Goal: Ask a question

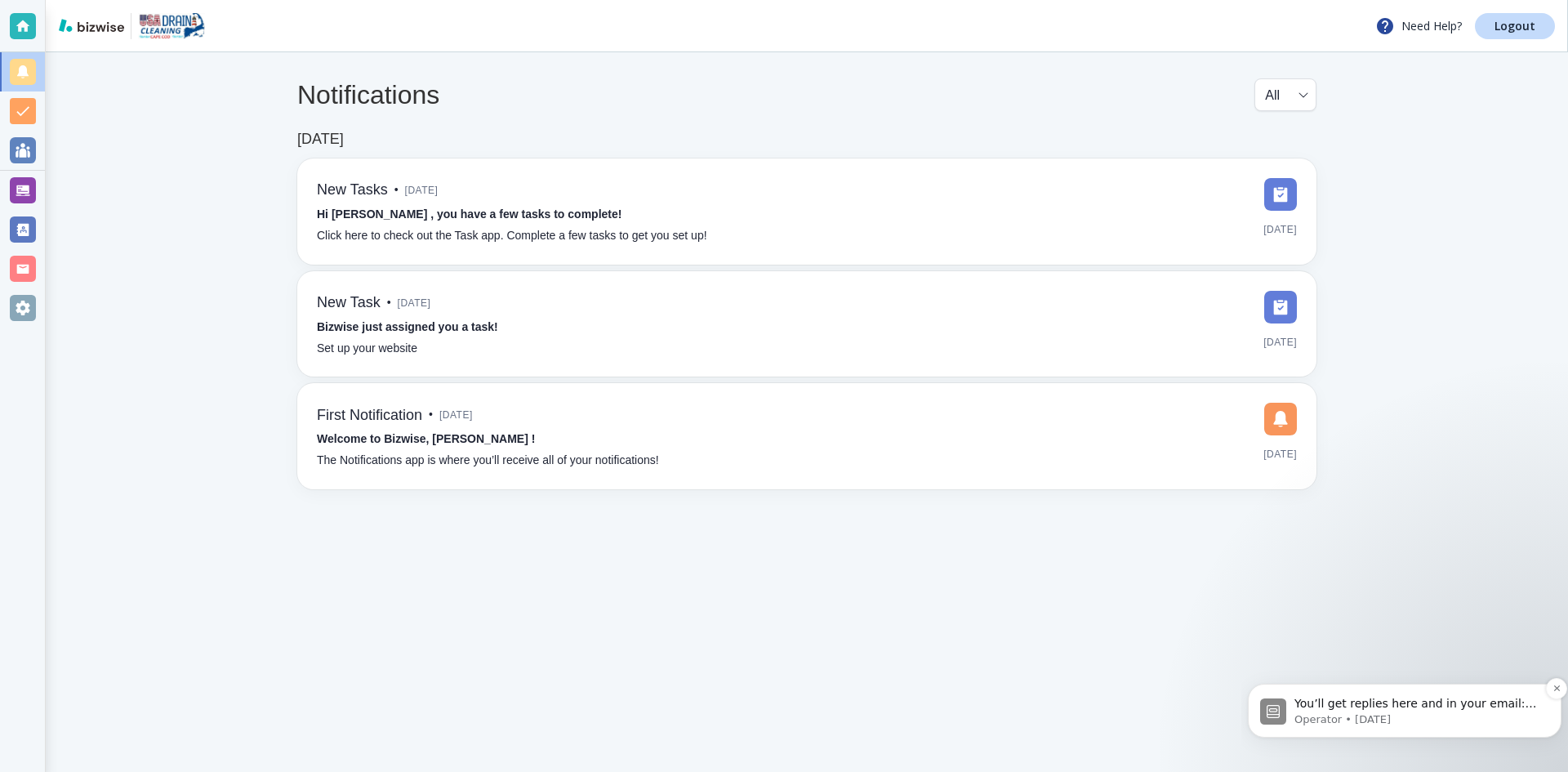
click at [1405, 714] on p "Operator • [DATE]" at bounding box center [1418, 720] width 247 height 15
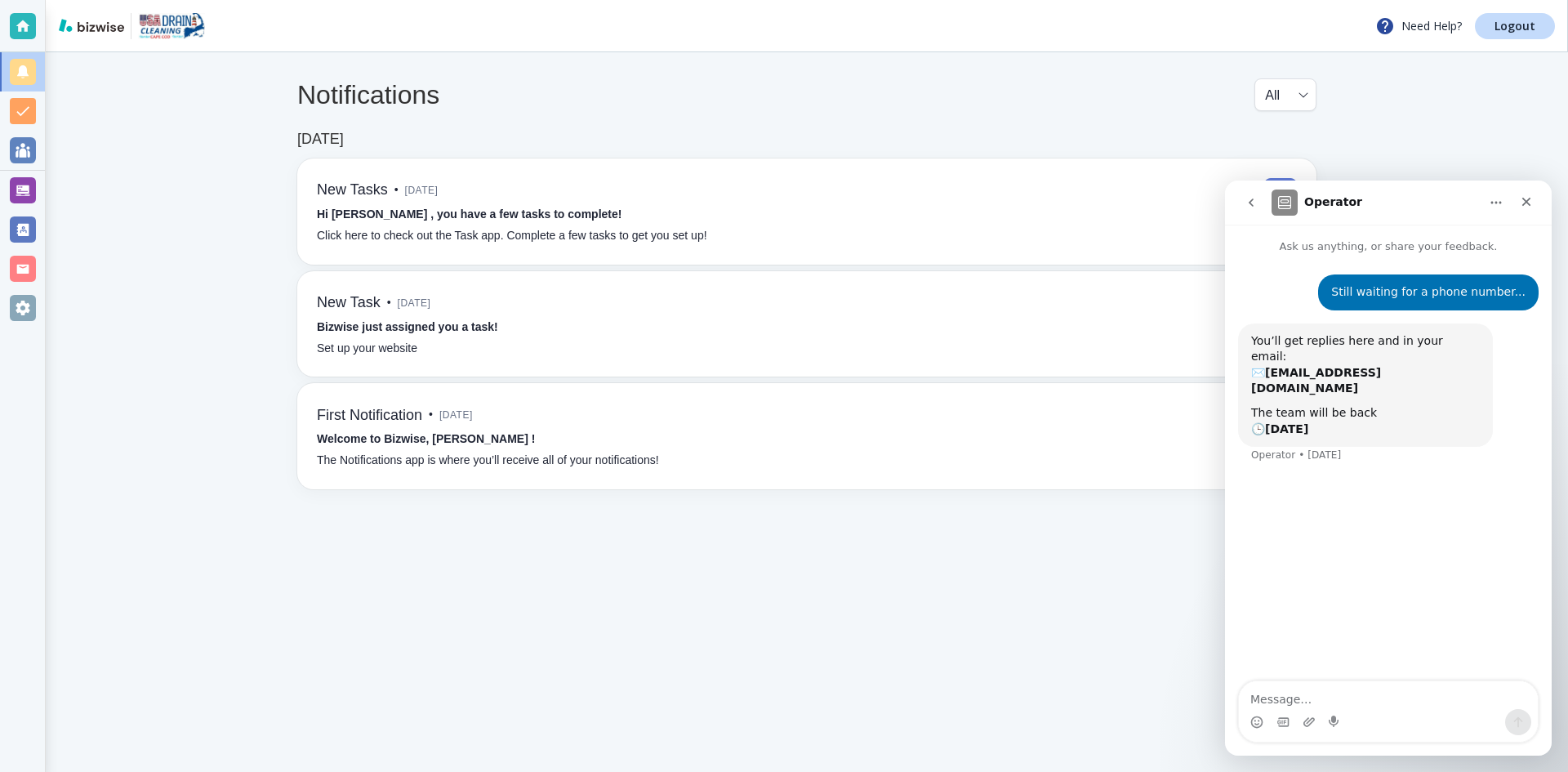
drag, startPoint x: 1381, startPoint y: 703, endPoint x: 1406, endPoint y: 685, distance: 30.8
click at [1387, 697] on textarea "Message…" at bounding box center [1388, 695] width 299 height 28
click at [1470, 693] on textarea "This is the third time that I have requested a phone number to call so that I c…" at bounding box center [1388, 679] width 299 height 60
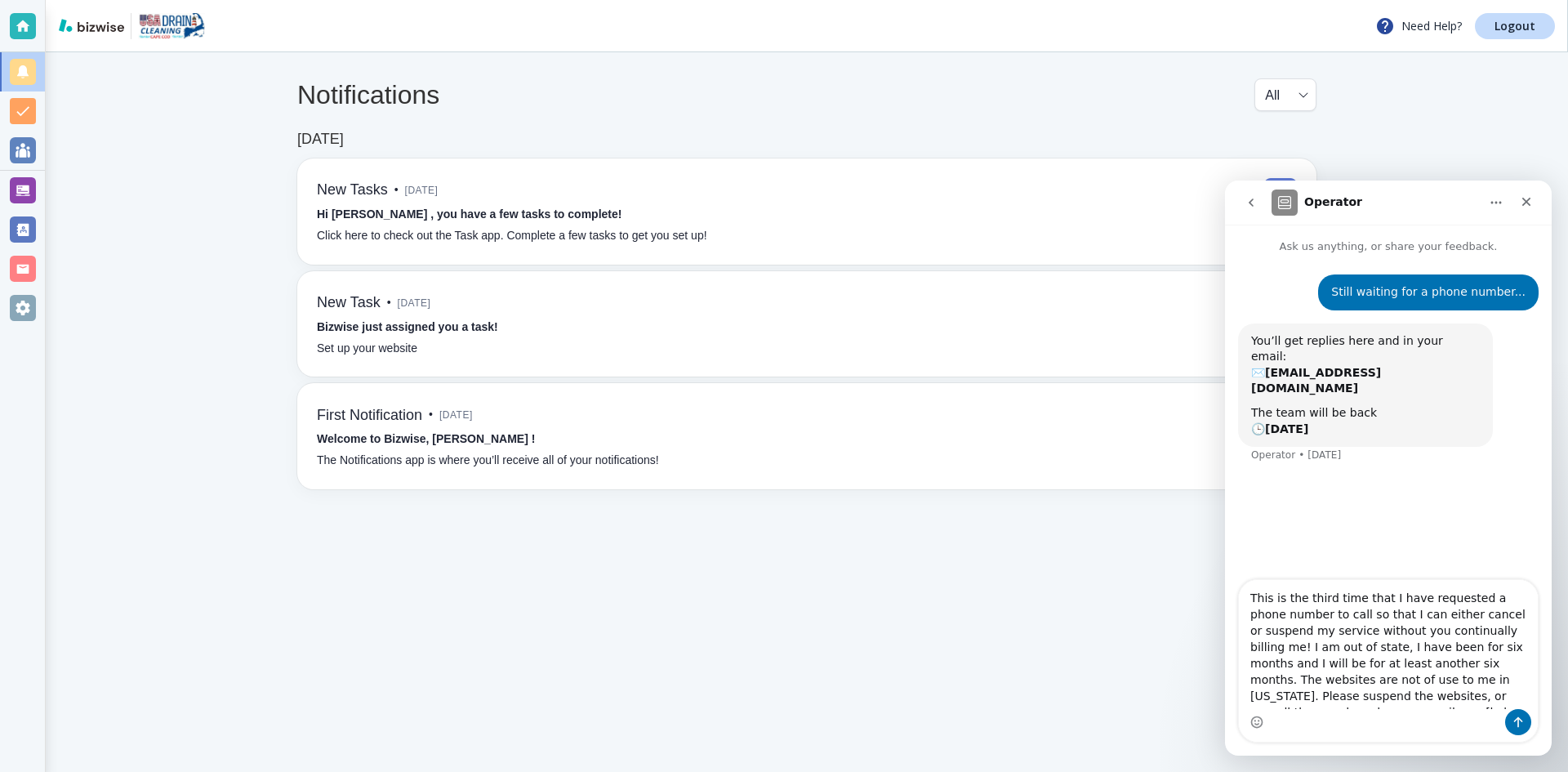
scroll to position [11, 0]
drag, startPoint x: 1477, startPoint y: 690, endPoint x: 1483, endPoint y: 679, distance: 12.5
click at [1483, 679] on textarea "This is the third time that I have requested a phone number to call so that I c…" at bounding box center [1388, 643] width 299 height 129
click at [1475, 681] on textarea "This is the third time that I have requested a phone number to call so that I c…" at bounding box center [1388, 643] width 299 height 129
drag, startPoint x: 1473, startPoint y: 685, endPoint x: 1532, endPoint y: 686, distance: 59.0
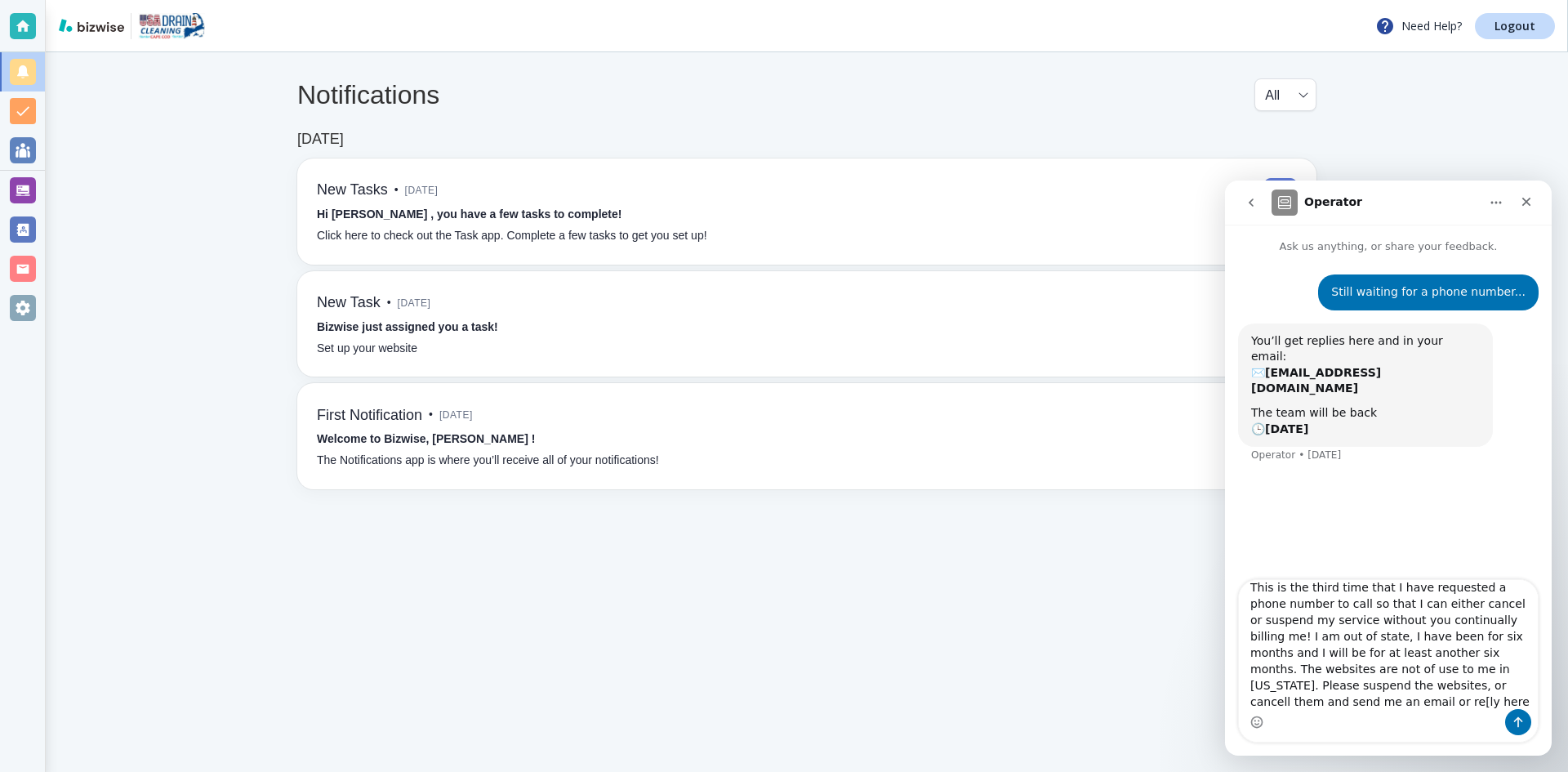
click at [1477, 686] on textarea "This is the third time that I have requested a phone number to call so that I c…" at bounding box center [1388, 643] width 299 height 129
click at [1485, 684] on textarea "This is the third time that I have requested a phone number to call so that I c…" at bounding box center [1388, 643] width 299 height 129
type textarea "This is the third time that I have requested a phone number to call so that I c…"
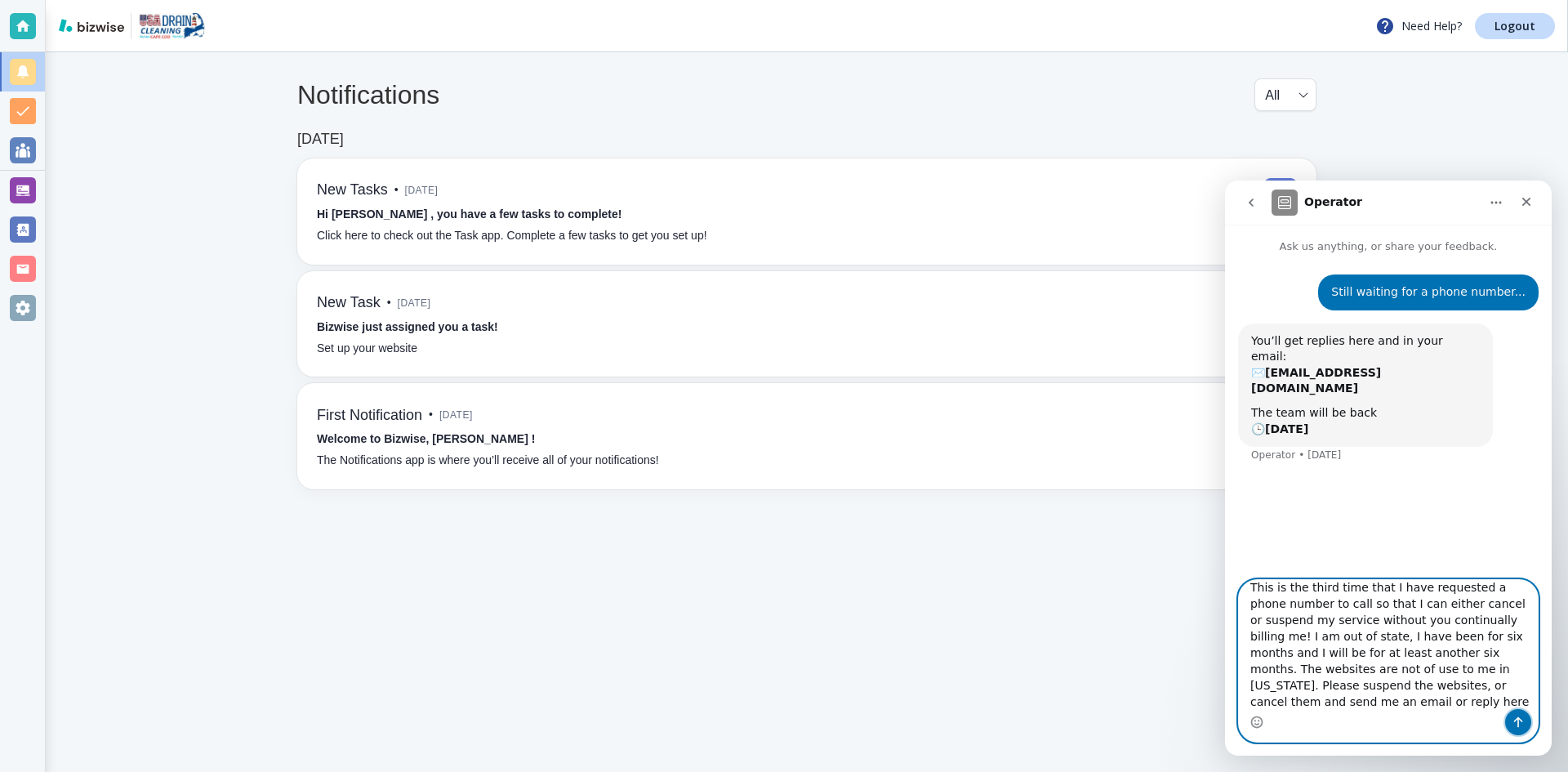
click at [1517, 729] on button "Send a message…" at bounding box center [1517, 721] width 26 height 26
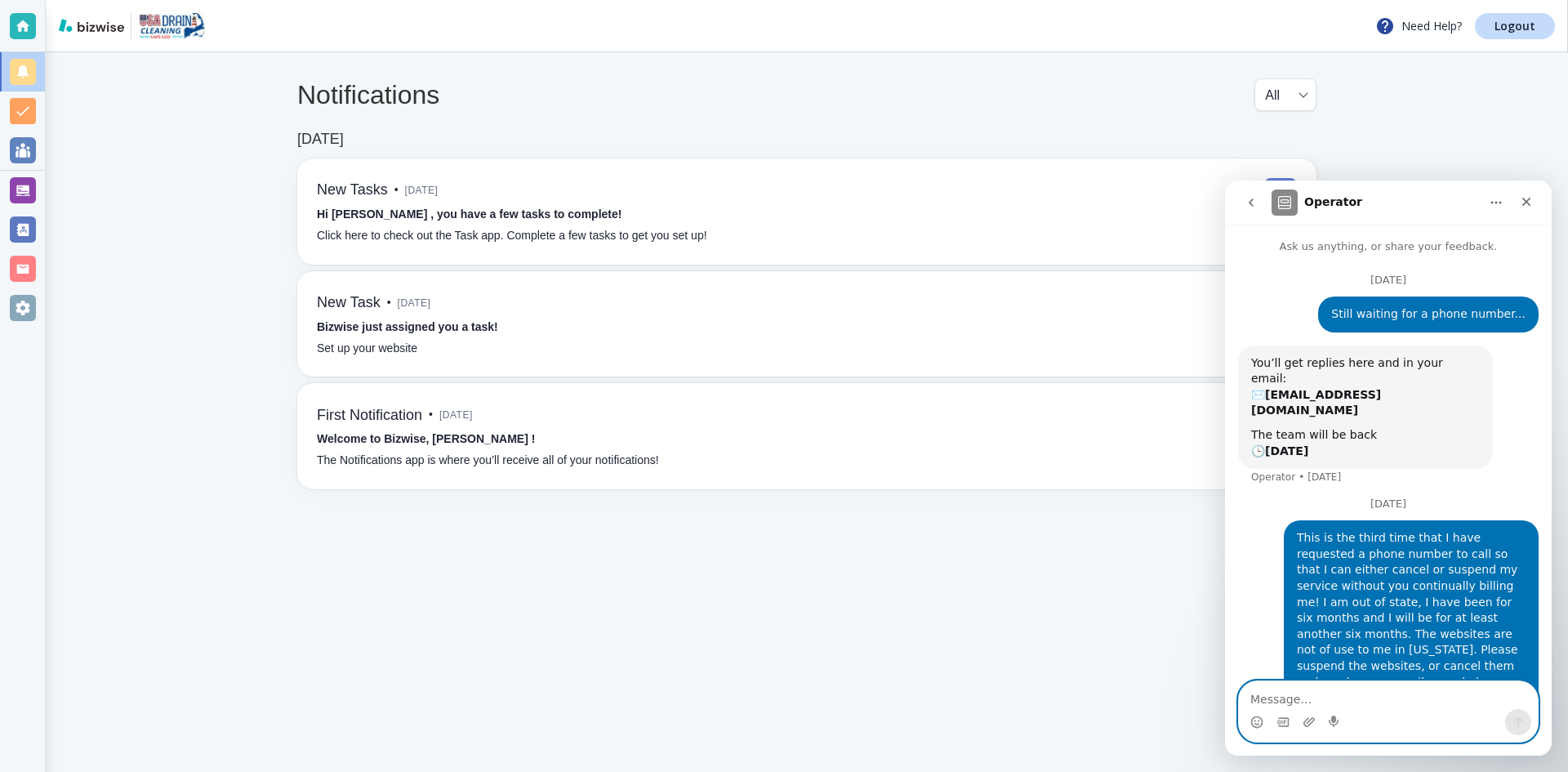
scroll to position [5, 0]
